Goal: Transaction & Acquisition: Purchase product/service

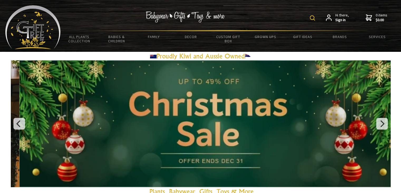
click at [312, 18] on img at bounding box center [312, 17] width 5 height 5
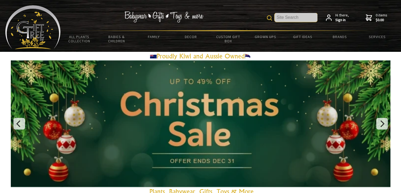
click at [296, 17] on input "text" at bounding box center [296, 17] width 43 height 9
paste input "Household Heating [MEDICAL_DATA] Heating Instrument"
type input "Household Heating [MEDICAL_DATA] Heating Instrument"
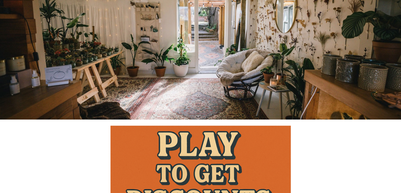
scroll to position [0, 0]
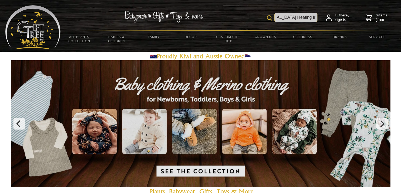
click at [311, 15] on input "Household Heating [MEDICAL_DATA] Heating Instrument" at bounding box center [296, 17] width 43 height 9
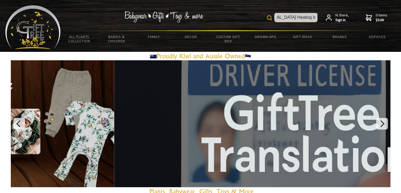
click at [299, 16] on input "Household Heating [MEDICAL_DATA] Heating Instrument" at bounding box center [296, 17] width 43 height 9
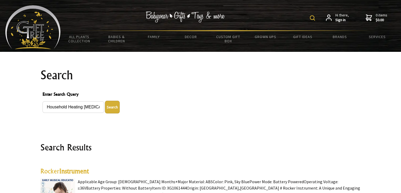
click at [309, 17] on div "Household Heating Kneecap Heating Instrument Hi there, Sign in 0 items $0.00" at bounding box center [228, 17] width 335 height 25
click at [310, 17] on div "Household Heating Kneecap Heating Instrument Hi there, Sign in 0 items $0.00" at bounding box center [228, 17] width 335 height 25
click at [312, 18] on img at bounding box center [312, 17] width 5 height 5
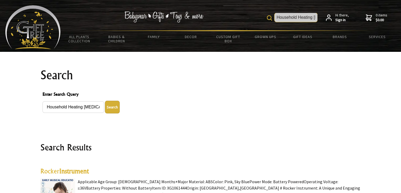
click at [303, 15] on input "Household Heating [MEDICAL_DATA] Heating Instrument" at bounding box center [296, 17] width 43 height 9
paste input "text"
drag, startPoint x: 275, startPoint y: 16, endPoint x: 244, endPoint y: 14, distance: 31.2
click at [244, 14] on div "Household Heating Kneecap Hi there, Sign in 0 items $0.00" at bounding box center [228, 17] width 335 height 25
type input "Heating Kneecap"
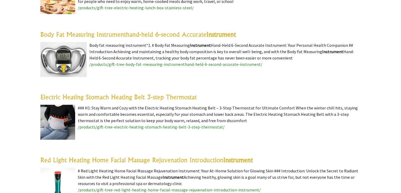
scroll to position [584, 0]
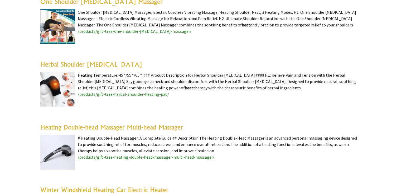
scroll to position [1243, 0]
click at [59, 80] on img at bounding box center [57, 89] width 35 height 35
